Goal: Transaction & Acquisition: Purchase product/service

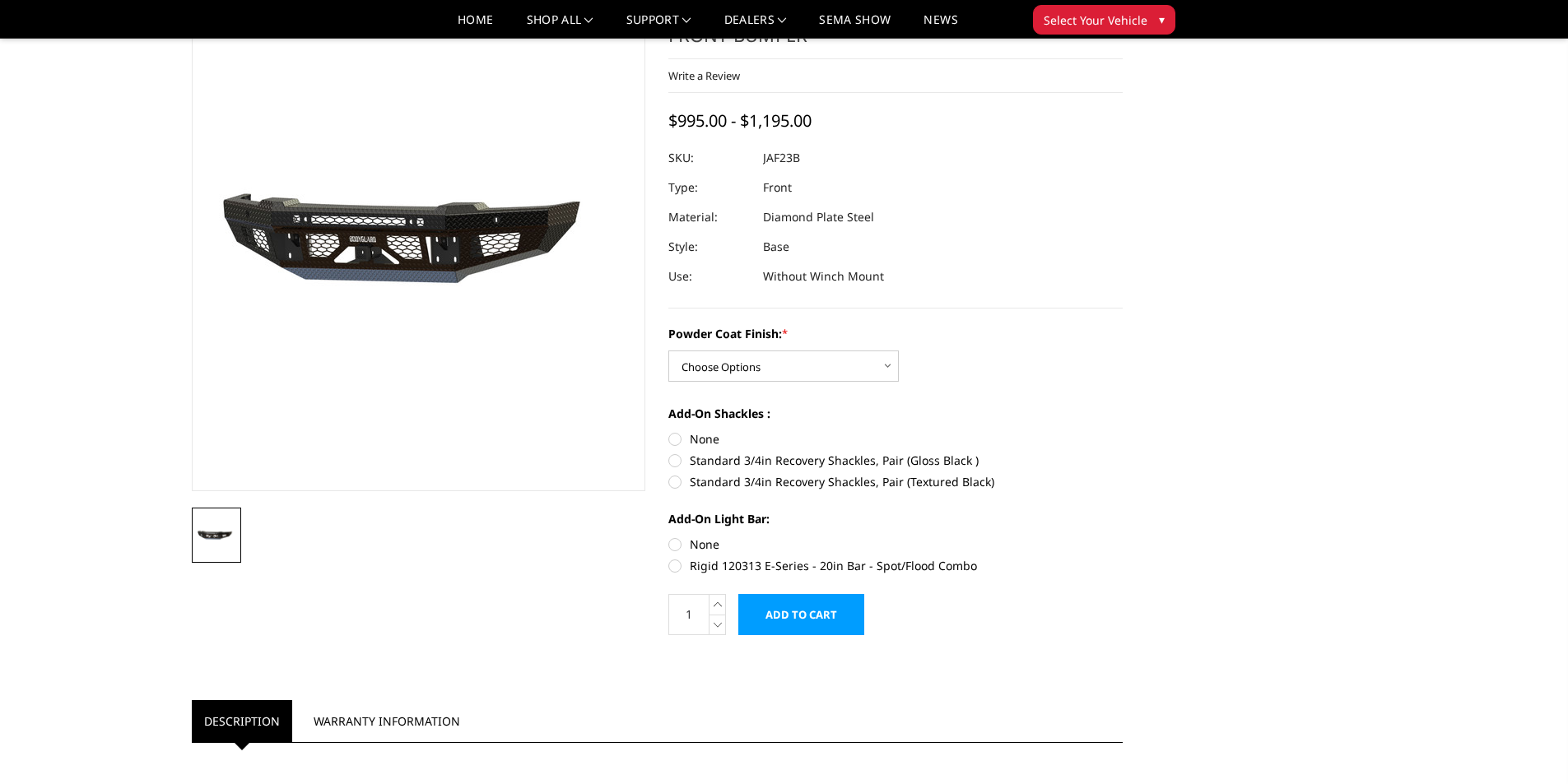
scroll to position [82, 0]
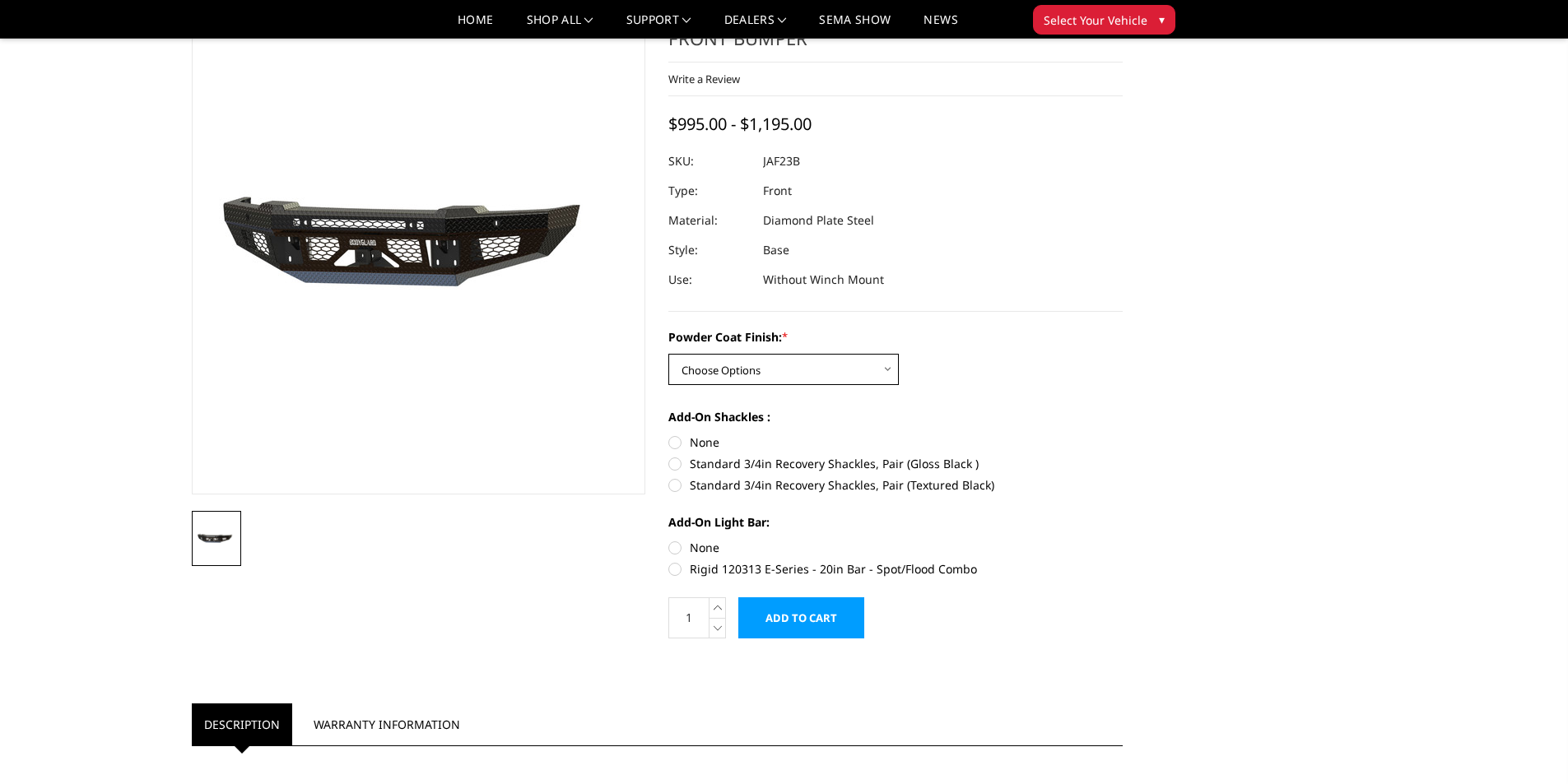
click at [850, 362] on select "Choose Options Bare Metal Gloss Black Powder Coat Textured Black Powder Coat" at bounding box center [783, 370] width 230 height 31
click at [668, 354] on select "Choose Options Bare Metal Gloss Black Powder Coat Textured Black Powder Coat" at bounding box center [783, 370] width 230 height 31
click at [826, 369] on select "Choose Options Bare Metal Gloss Black Powder Coat Textured Black Powder Coat" at bounding box center [783, 370] width 230 height 31
select select "3380"
click at [668, 354] on select "Choose Options Bare Metal Gloss Black Powder Coat Textured Black Powder Coat" at bounding box center [783, 370] width 230 height 31
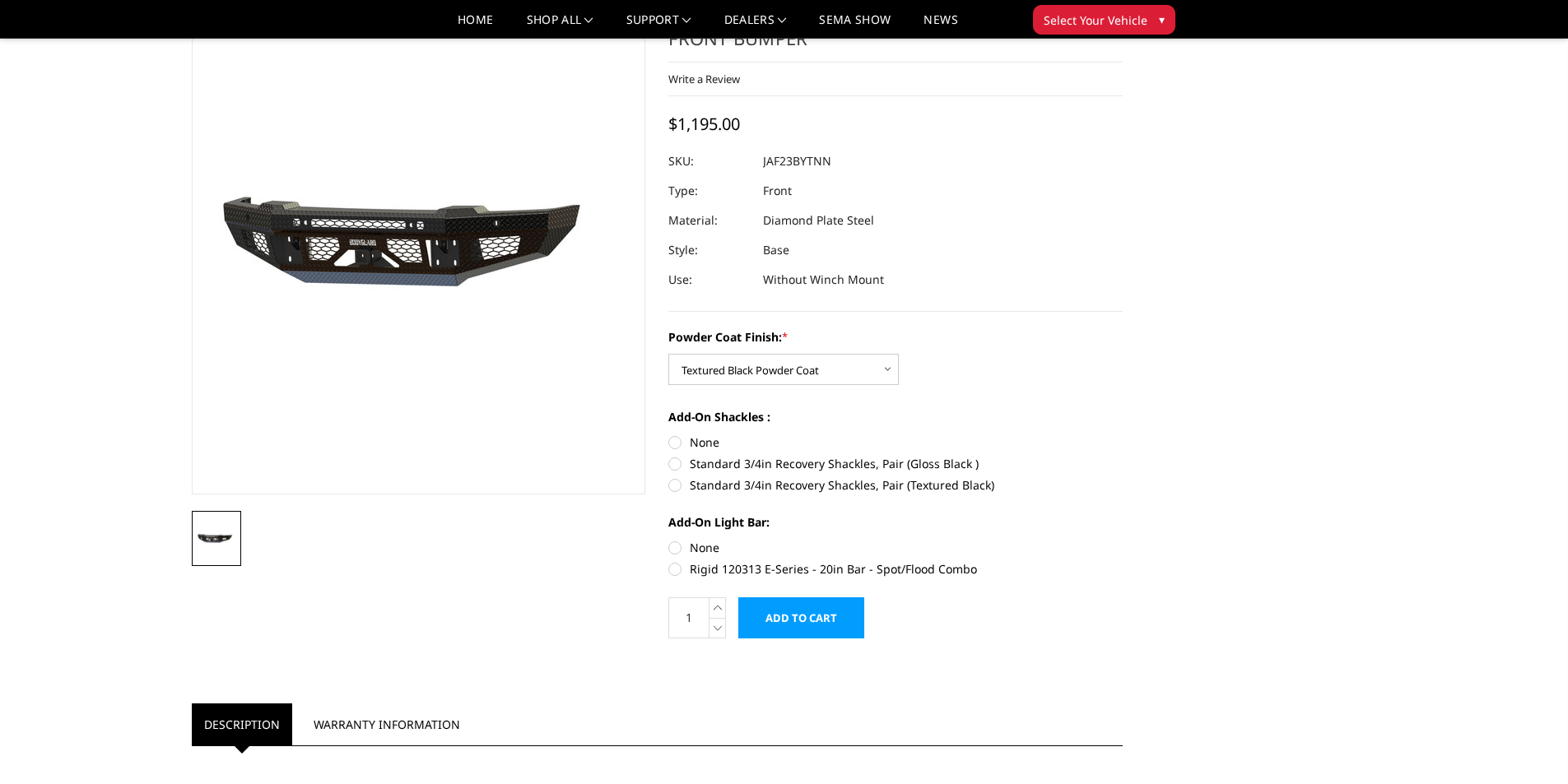
click at [678, 489] on label "Standard 3/4in Recovery Shackles, Pair (Textured Black)" at bounding box center [895, 485] width 454 height 17
click at [1122, 456] on input "Standard 3/4in Recovery Shackles, Pair (Textured Black)" at bounding box center [1122, 455] width 1 height 1
radio input "true"
click at [674, 571] on label "Rigid 120313 E-Series - 20in Bar - Spot/Flood Combo" at bounding box center [895, 569] width 454 height 17
click at [1122, 539] on input "Rigid 120313 E-Series - 20in Bar - Spot/Flood Combo" at bounding box center [1122, 538] width 1 height 1
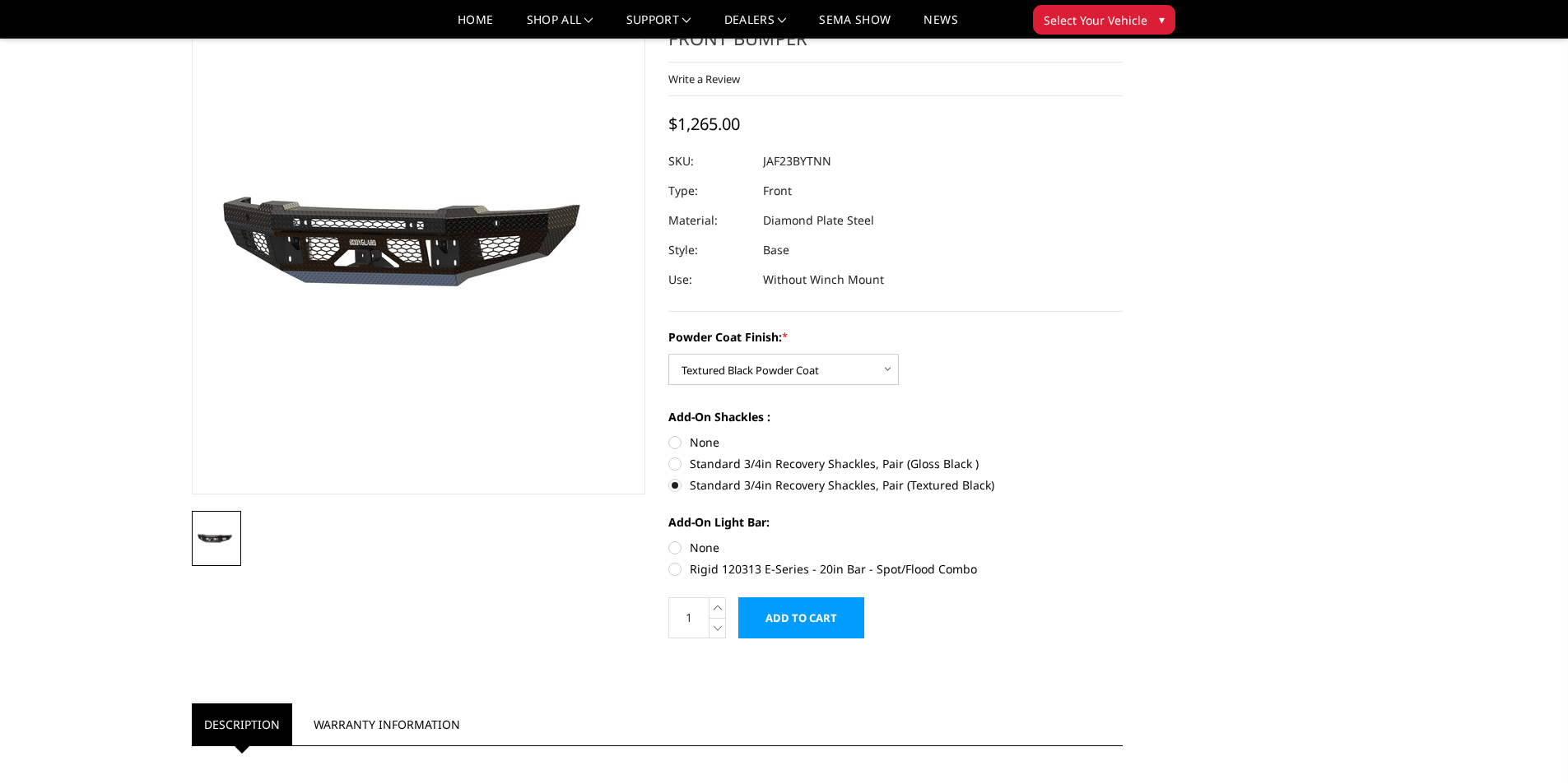
radio input "true"
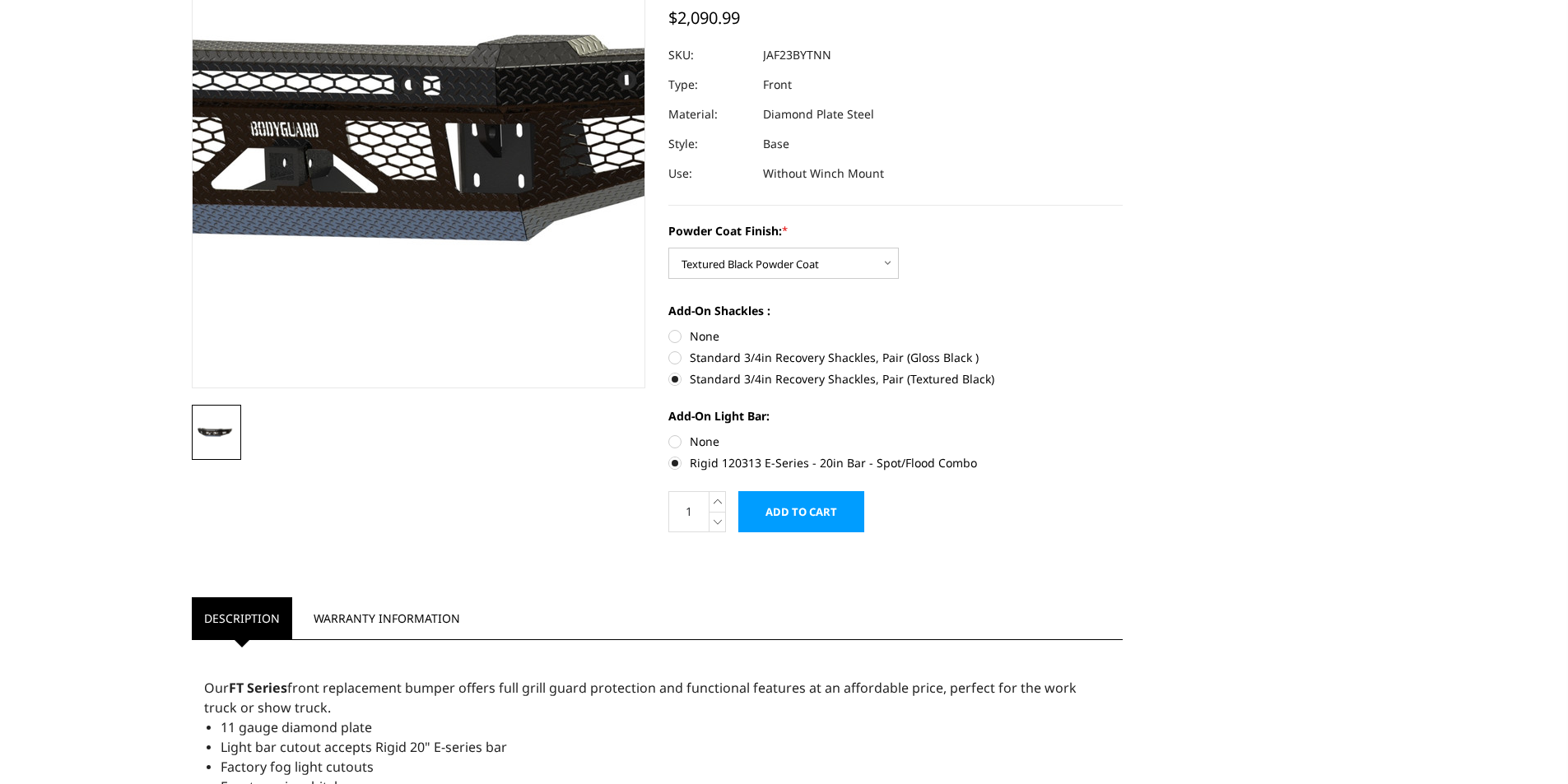
scroll to position [0, 0]
